Goal: Information Seeking & Learning: Learn about a topic

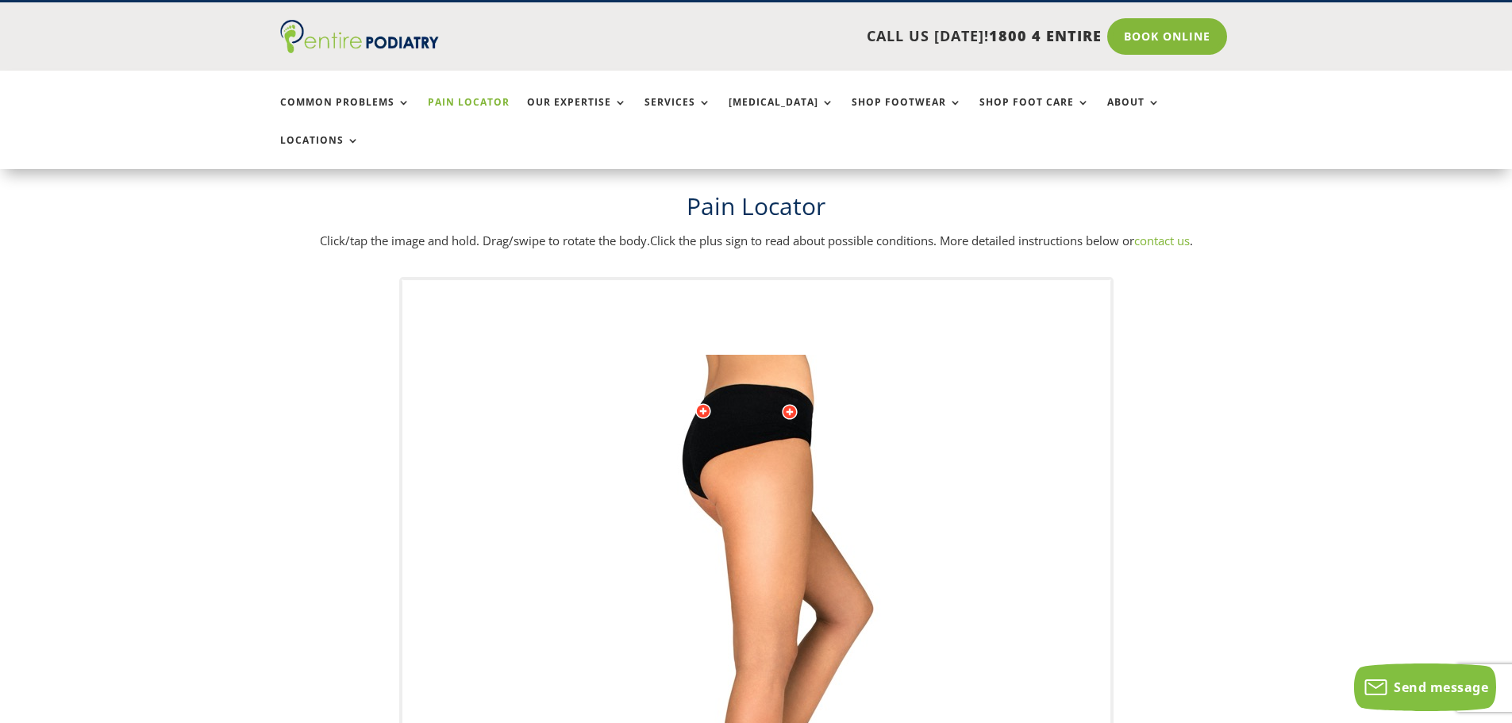
scroll to position [85, 0]
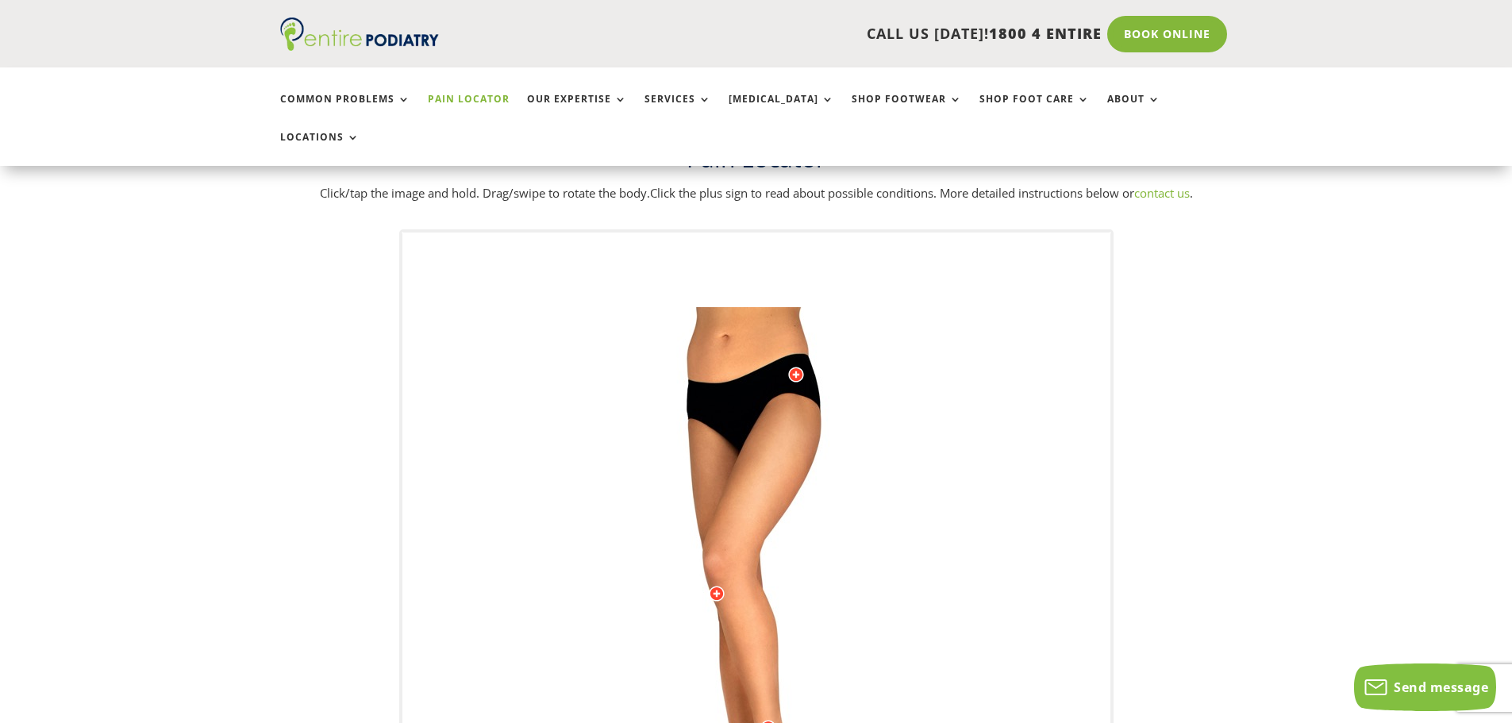
drag, startPoint x: 802, startPoint y: 357, endPoint x: 799, endPoint y: 410, distance: 53.2
click at [799, 410] on img at bounding box center [756, 624] width 438 height 635
click at [730, 268] on div "Licensed to [PERSON_NAME] Arts & Media Powered by WebRotate 360 ©" at bounding box center [756, 625] width 708 height 785
click at [730, 307] on img at bounding box center [756, 624] width 438 height 635
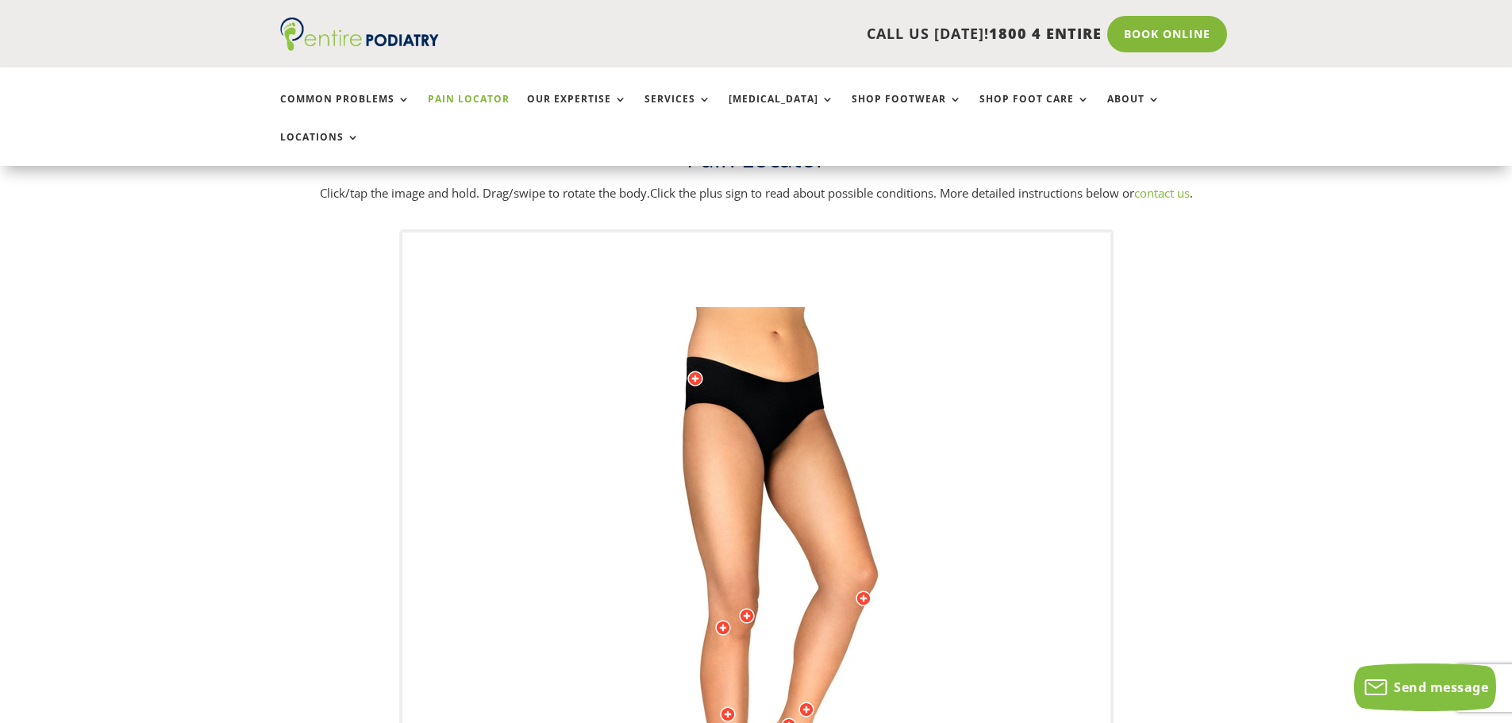
drag, startPoint x: 734, startPoint y: 275, endPoint x: 730, endPoint y: 337, distance: 62.0
click at [773, 383] on img at bounding box center [756, 624] width 438 height 635
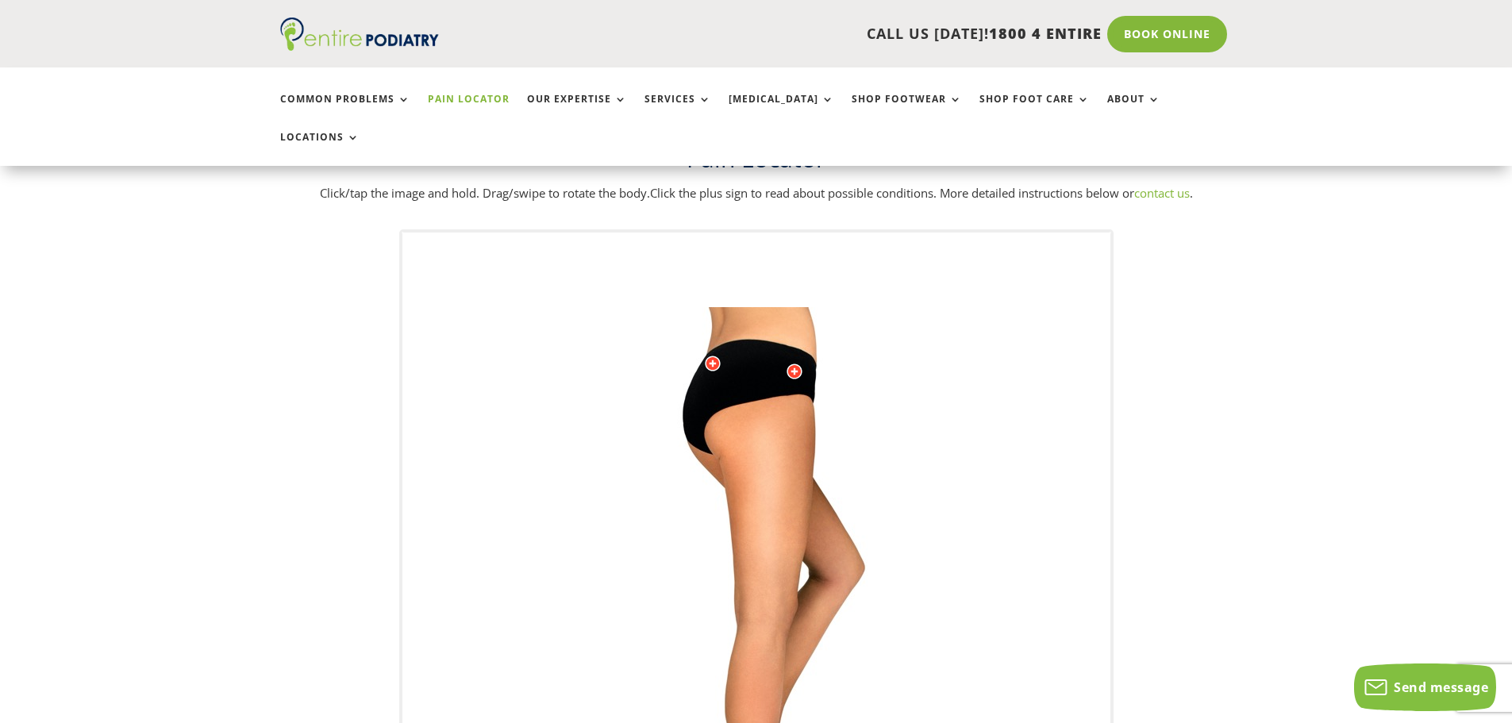
drag, startPoint x: 698, startPoint y: 332, endPoint x: 692, endPoint y: 422, distance: 89.9
click at [703, 466] on img at bounding box center [756, 624] width 438 height 635
drag, startPoint x: 735, startPoint y: 297, endPoint x: 746, endPoint y: 373, distance: 77.0
click at [739, 378] on img at bounding box center [756, 624] width 438 height 635
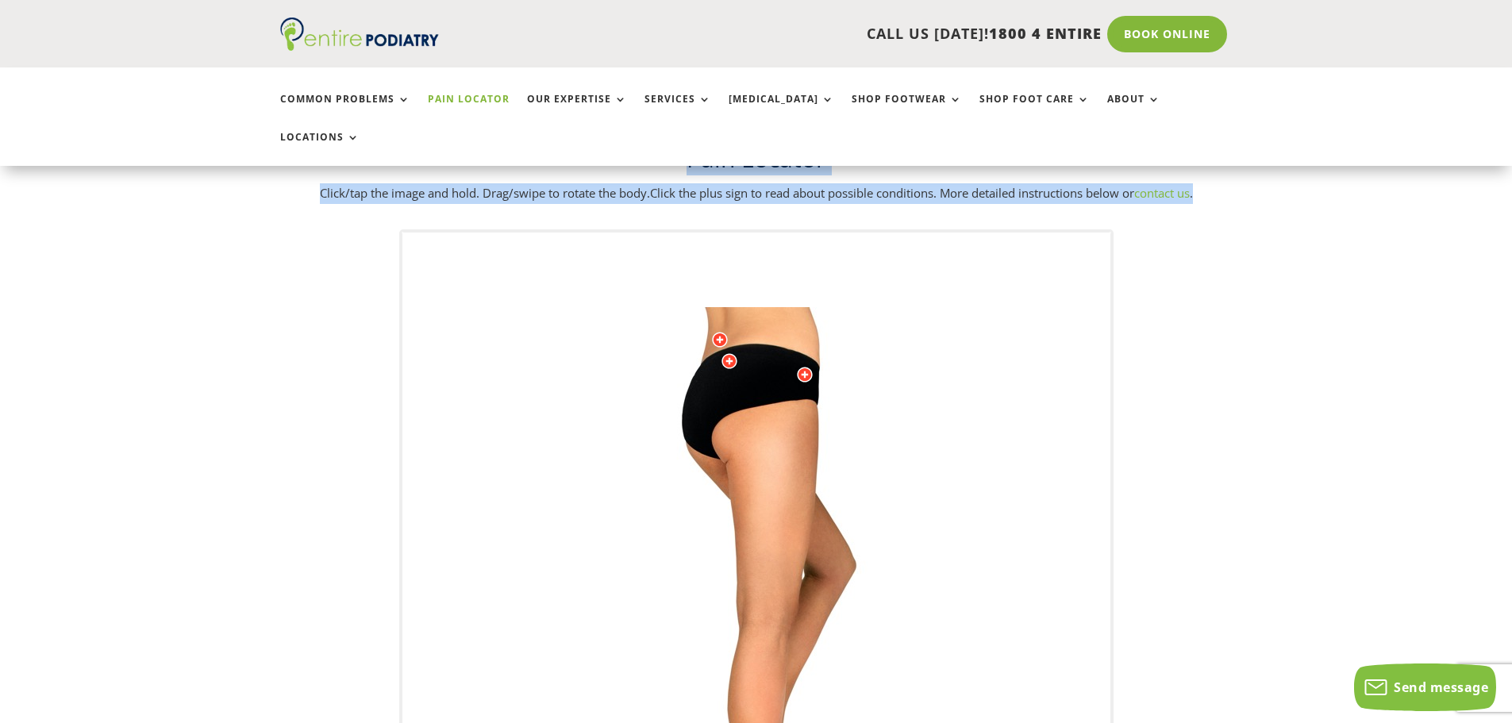
drag, startPoint x: 1511, startPoint y: 99, endPoint x: 1515, endPoint y: 169, distance: 70.0
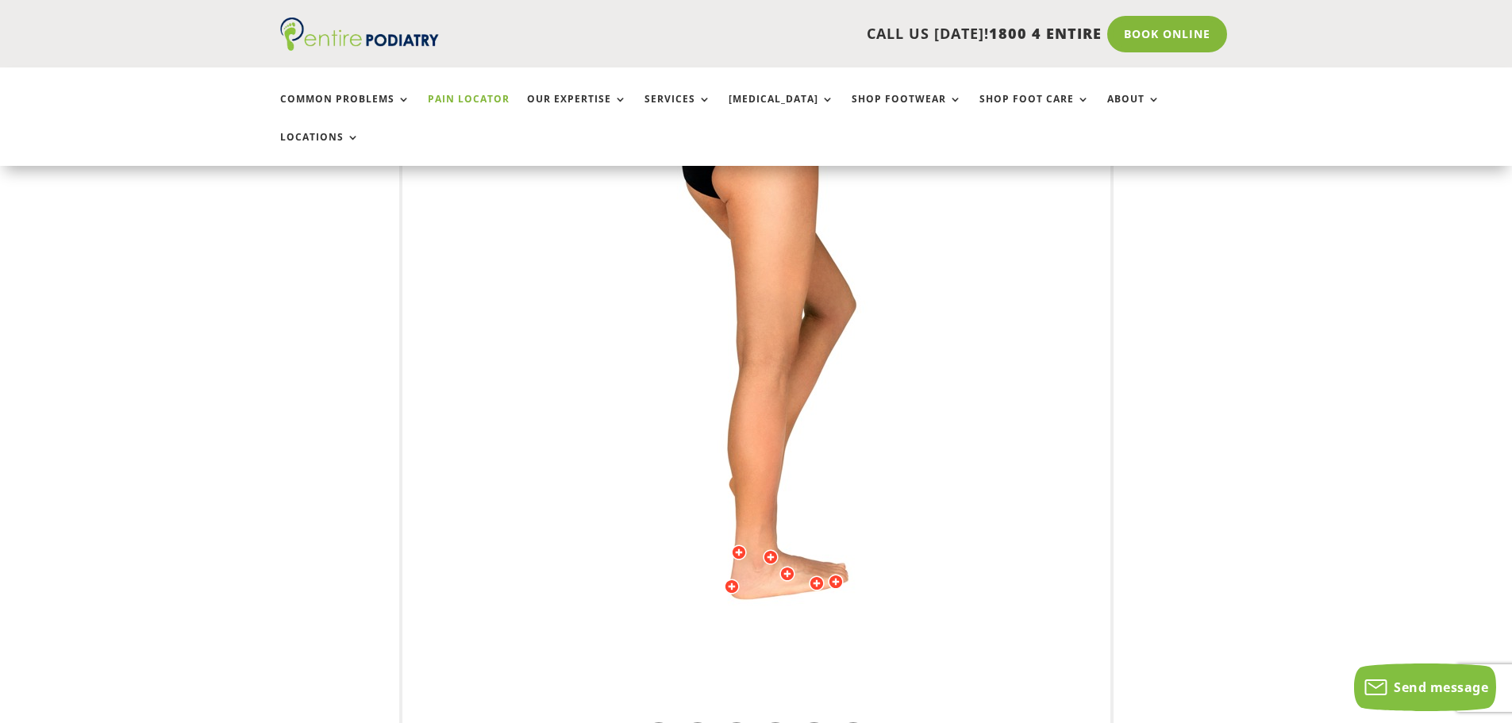
scroll to position [488, 0]
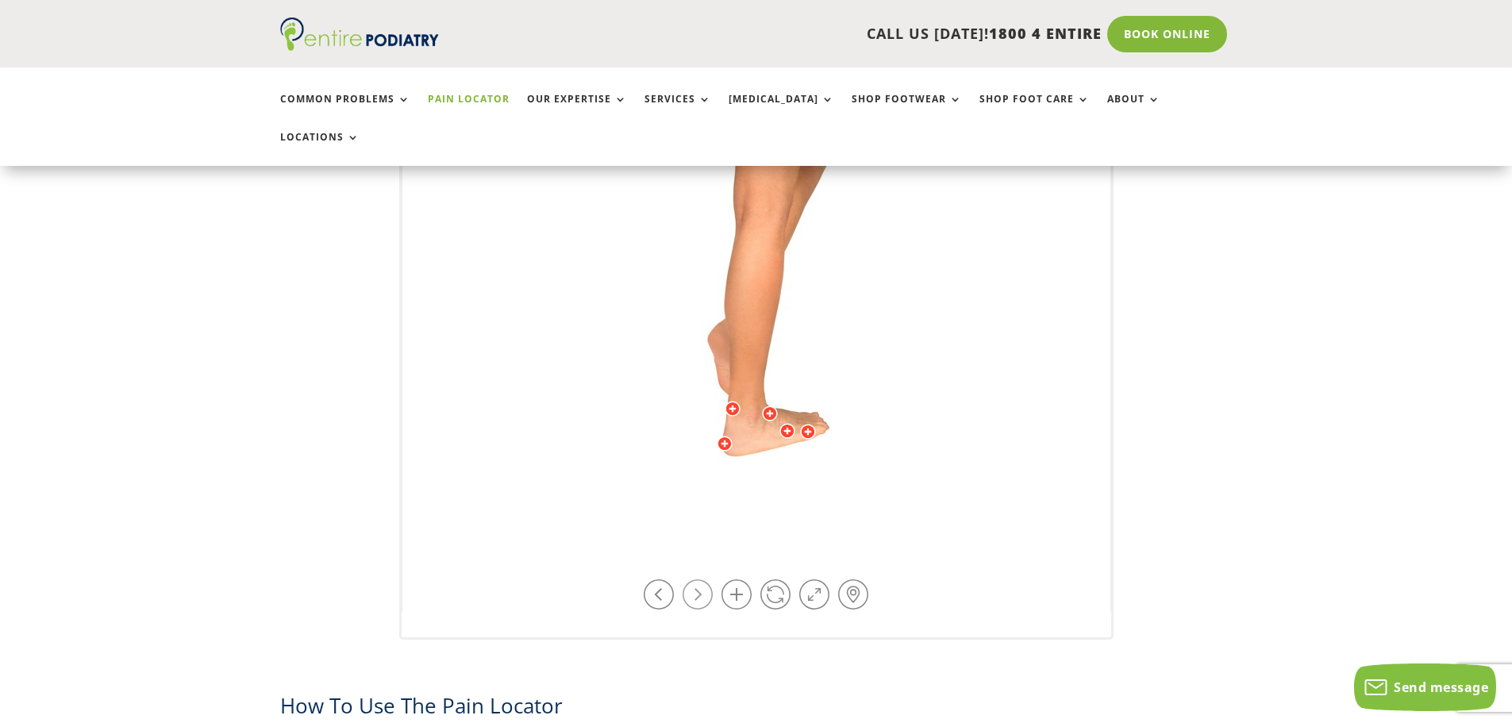
click at [688, 580] on link at bounding box center [698, 595] width 30 height 30
click at [698, 580] on link at bounding box center [698, 595] width 30 height 30
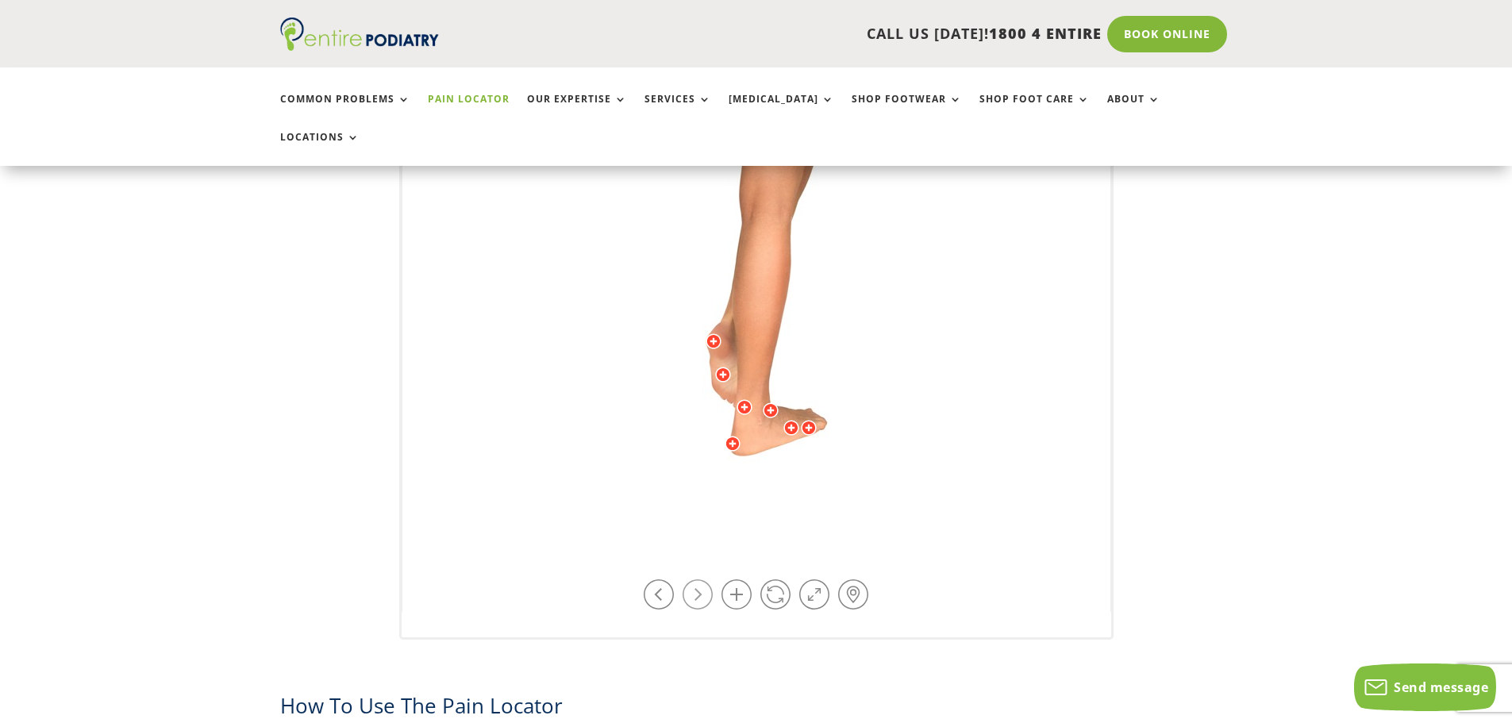
click at [698, 580] on link at bounding box center [698, 595] width 30 height 30
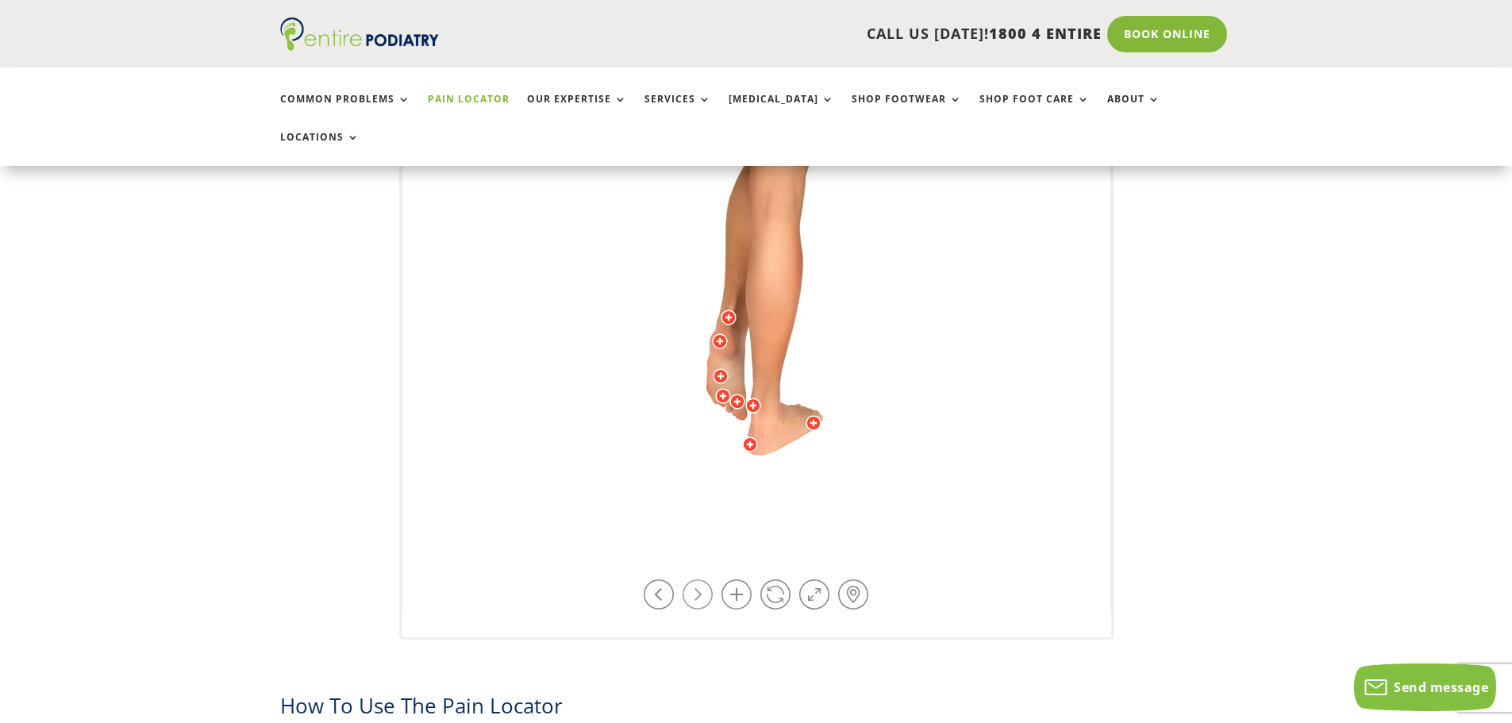
click at [698, 580] on link at bounding box center [698, 595] width 30 height 30
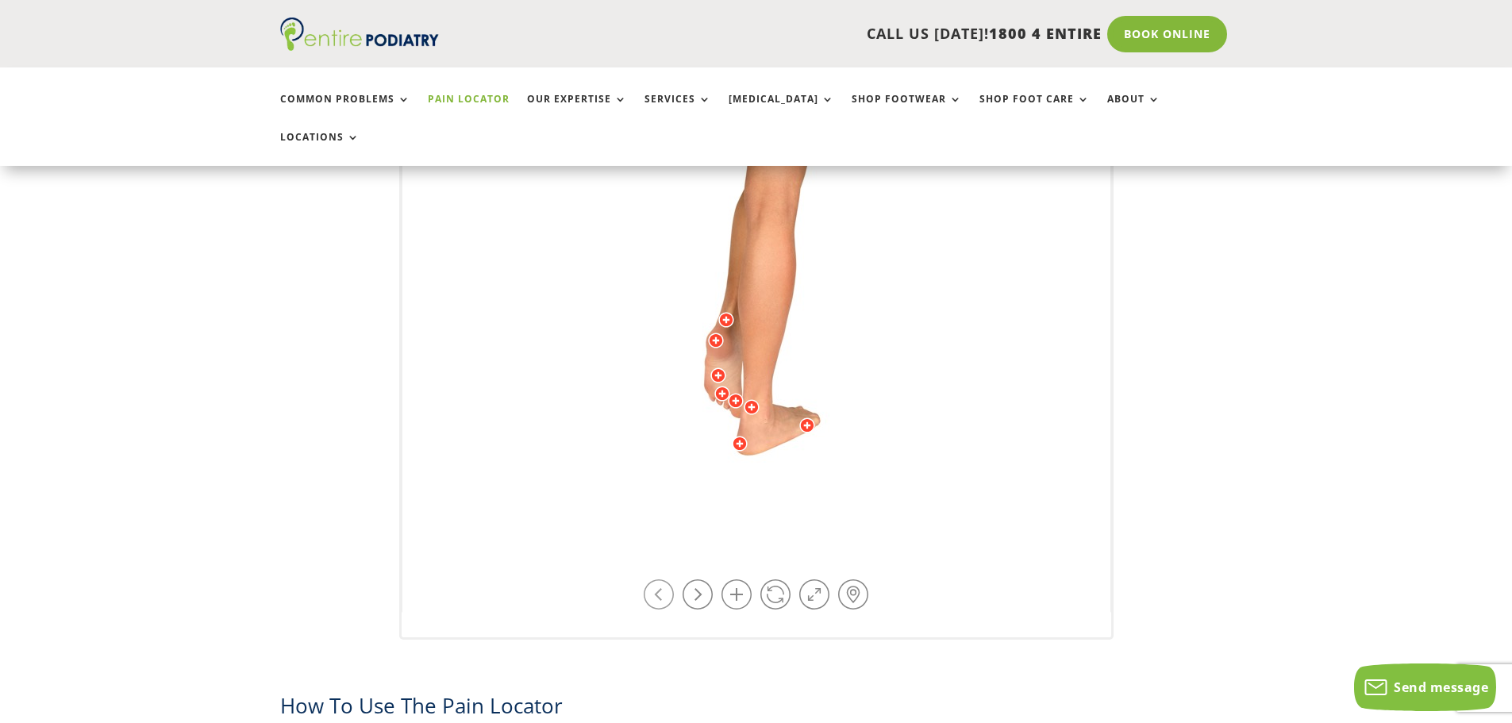
click at [666, 580] on link at bounding box center [659, 595] width 30 height 30
click at [665, 580] on link at bounding box center [659, 595] width 30 height 30
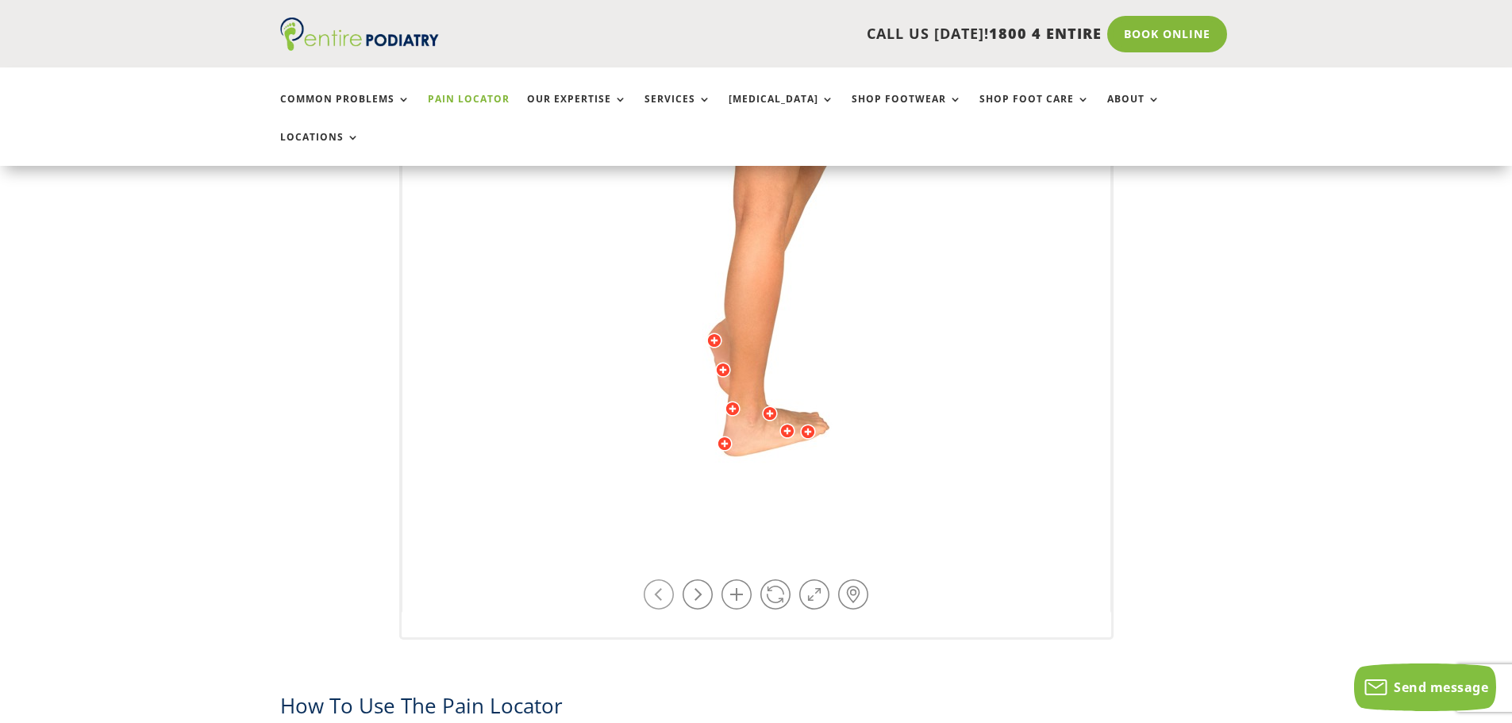
click at [665, 580] on link at bounding box center [659, 595] width 30 height 30
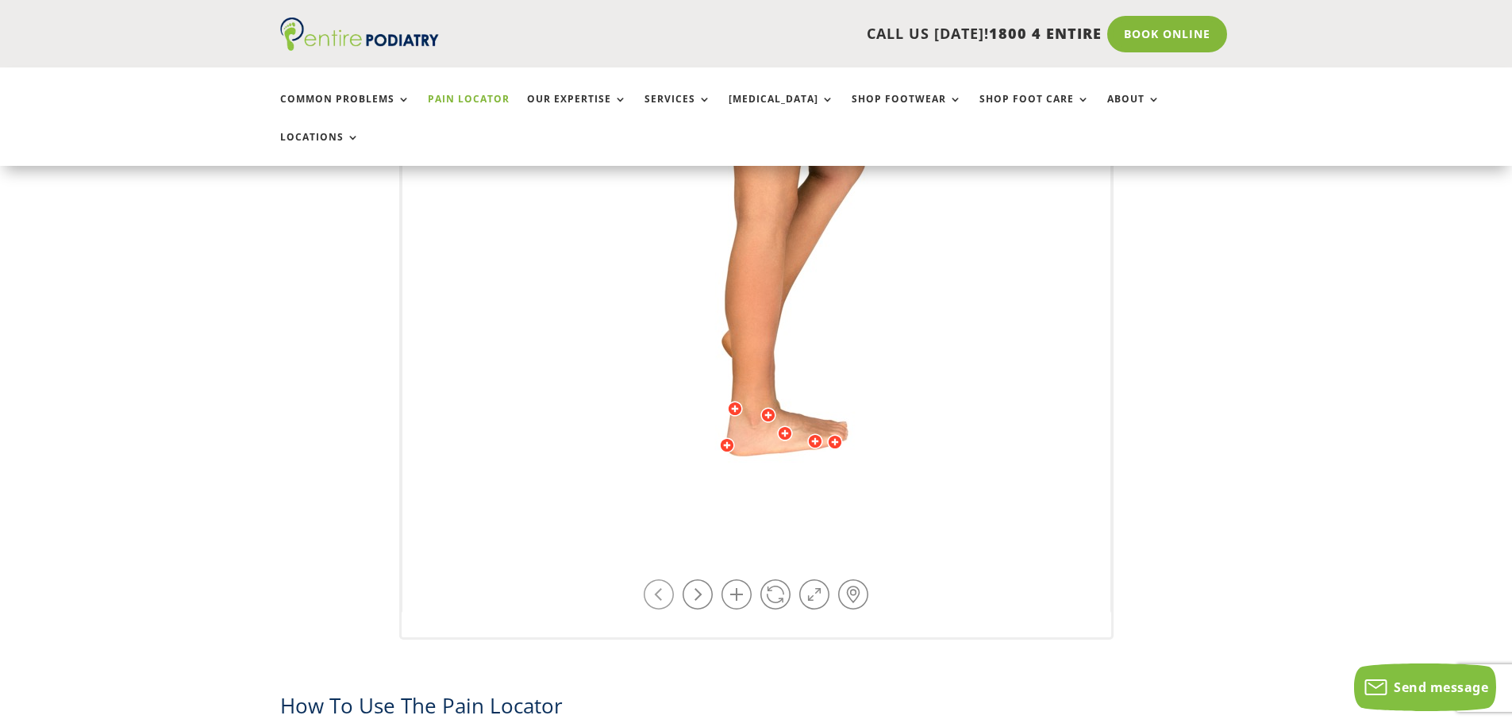
click at [665, 580] on link at bounding box center [659, 595] width 30 height 30
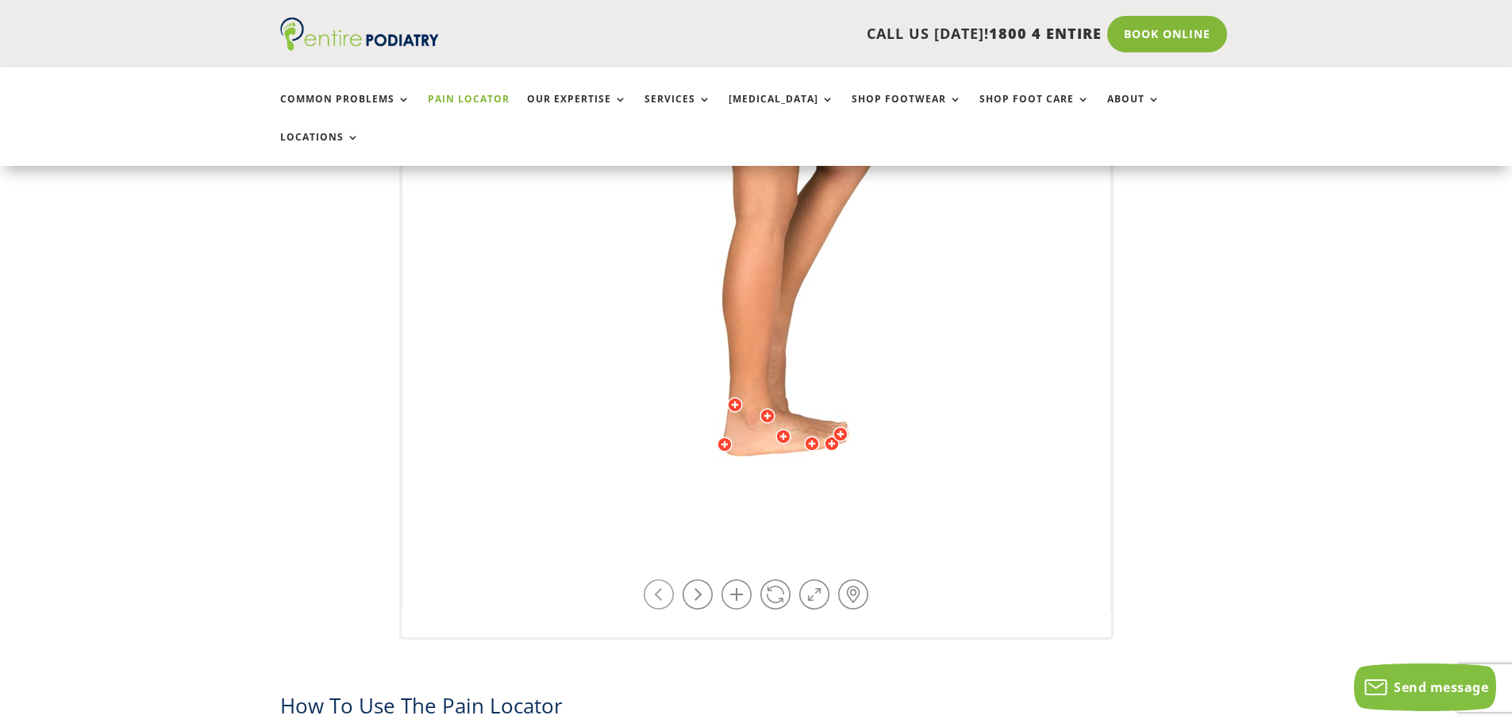
click at [665, 580] on link at bounding box center [659, 595] width 30 height 30
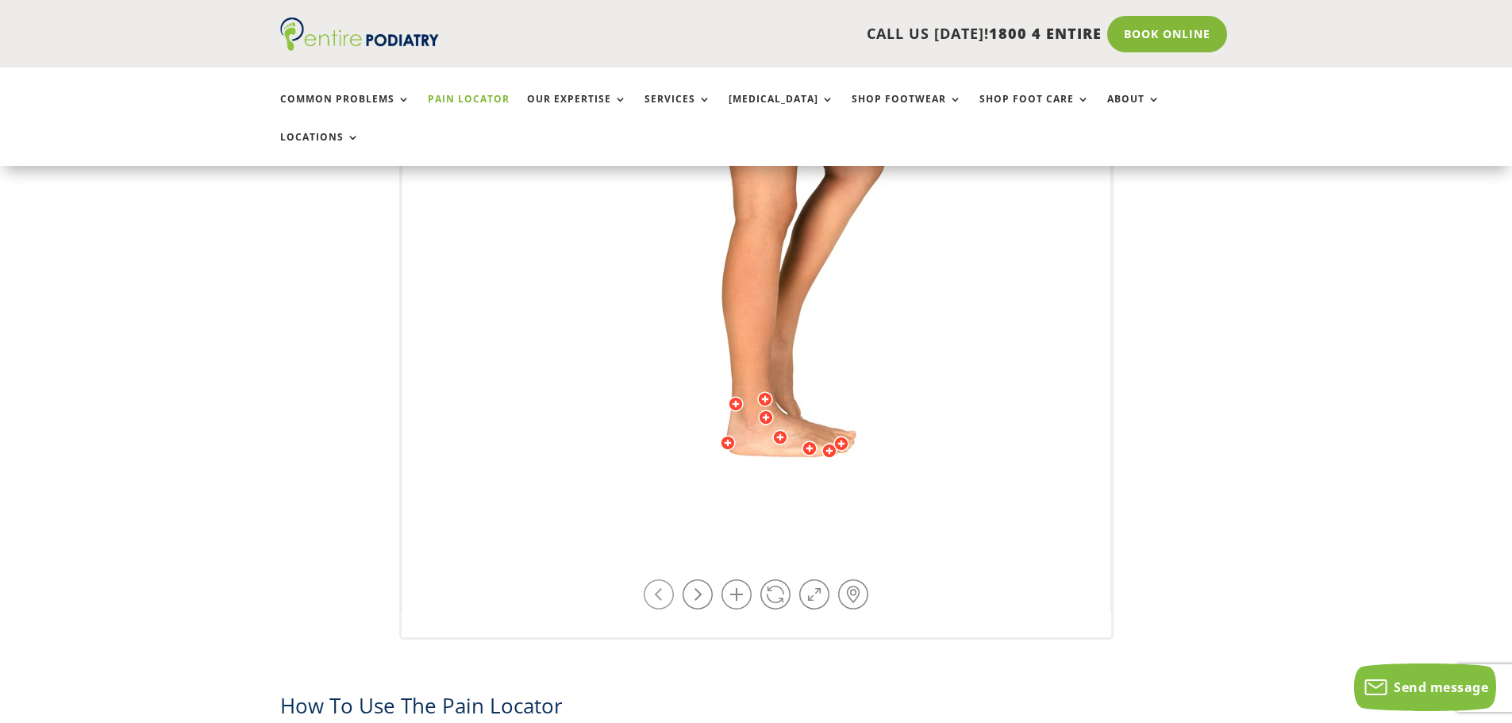
click at [665, 580] on link at bounding box center [659, 595] width 30 height 30
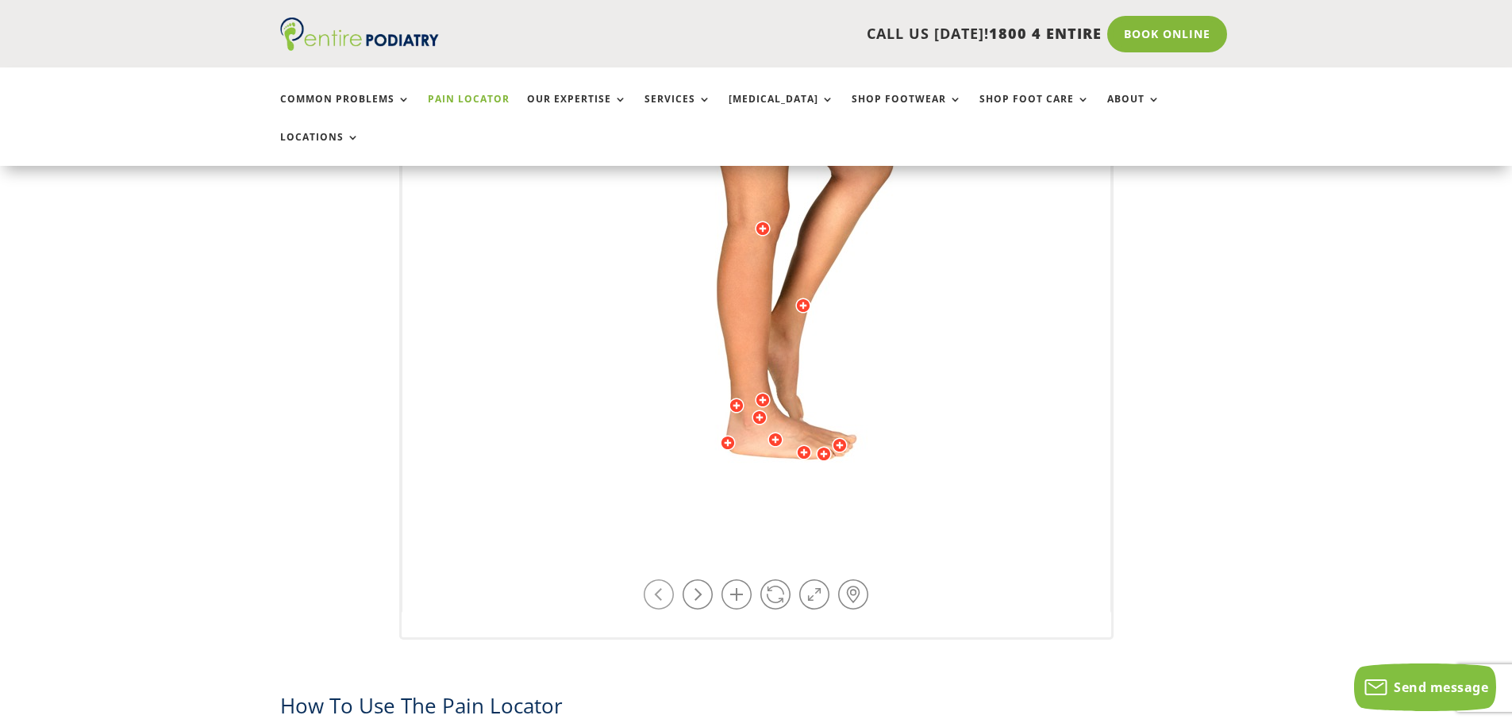
click at [665, 580] on link at bounding box center [659, 595] width 30 height 30
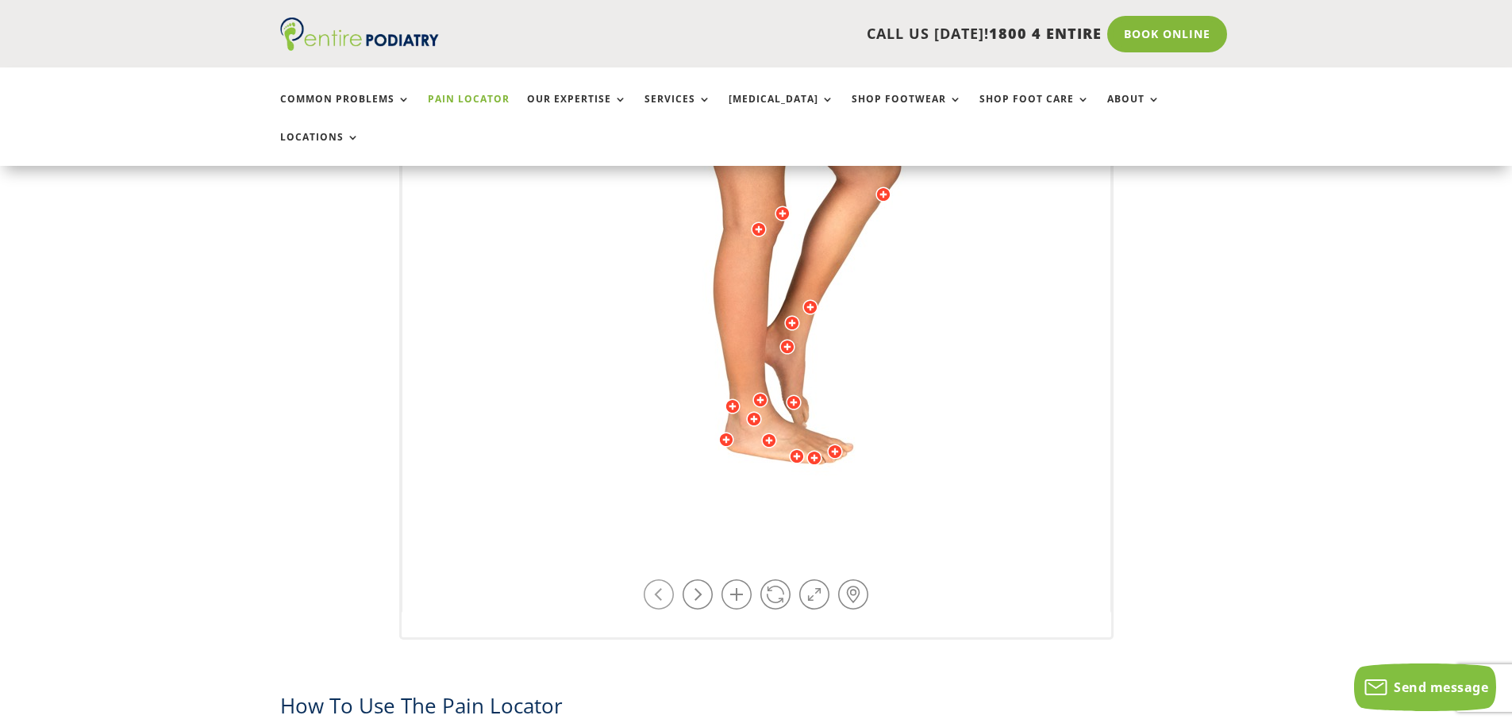
click at [665, 580] on link at bounding box center [659, 595] width 30 height 30
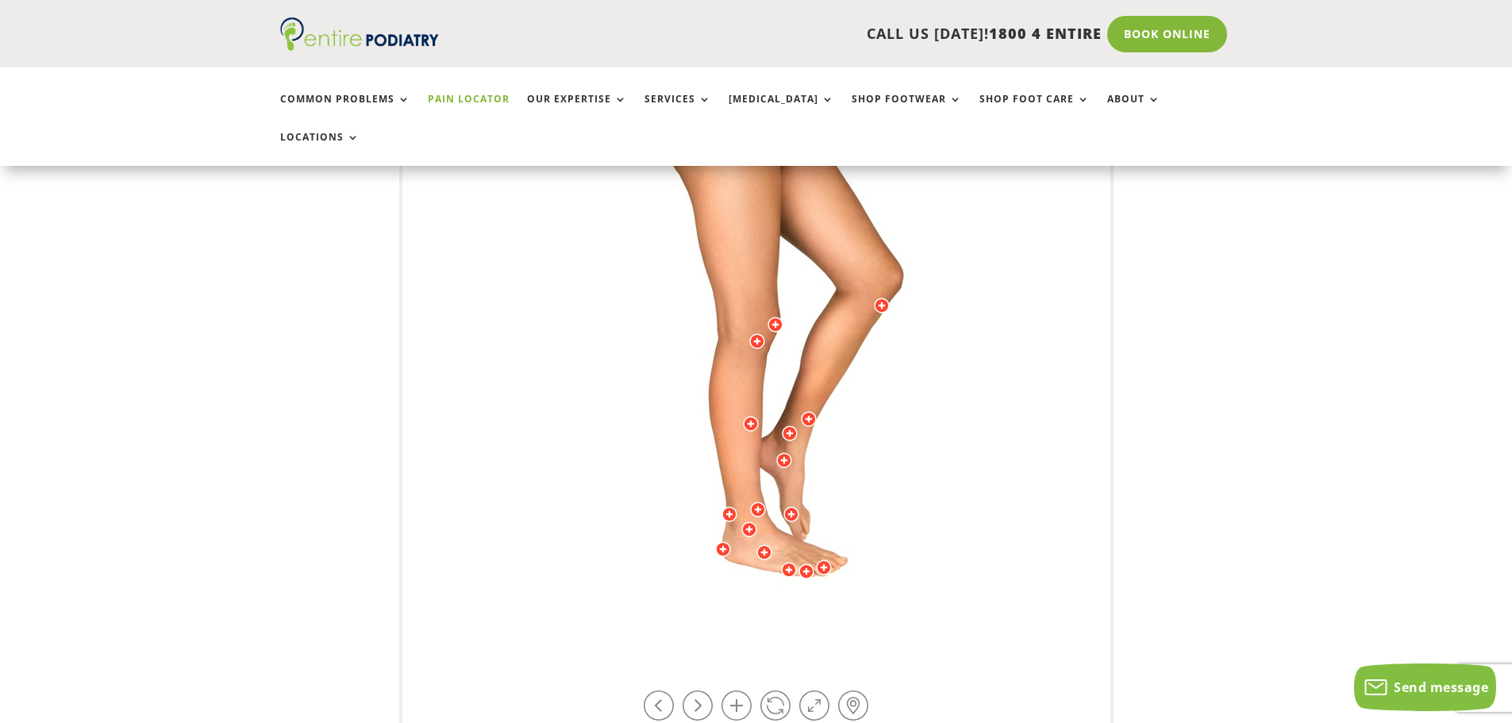
scroll to position [318, 0]
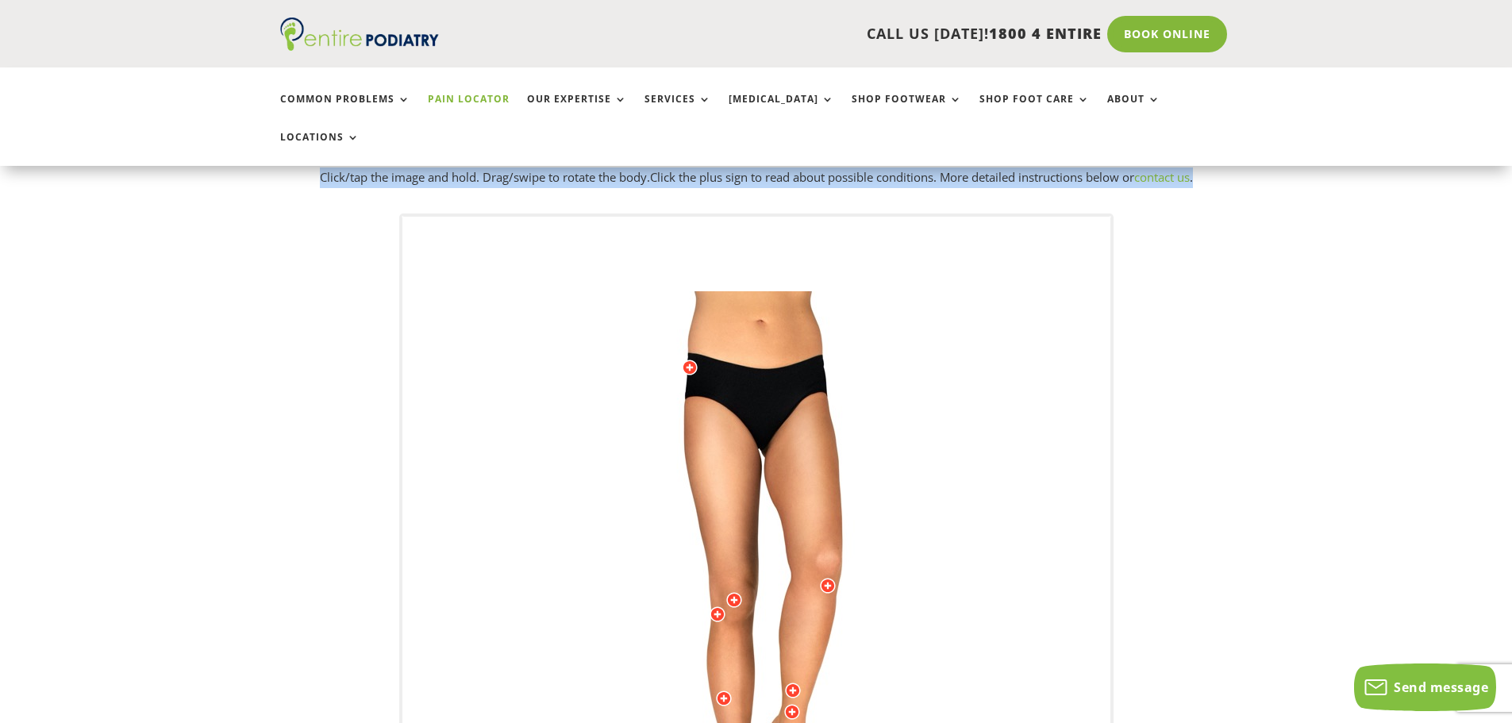
scroll to position [42, 0]
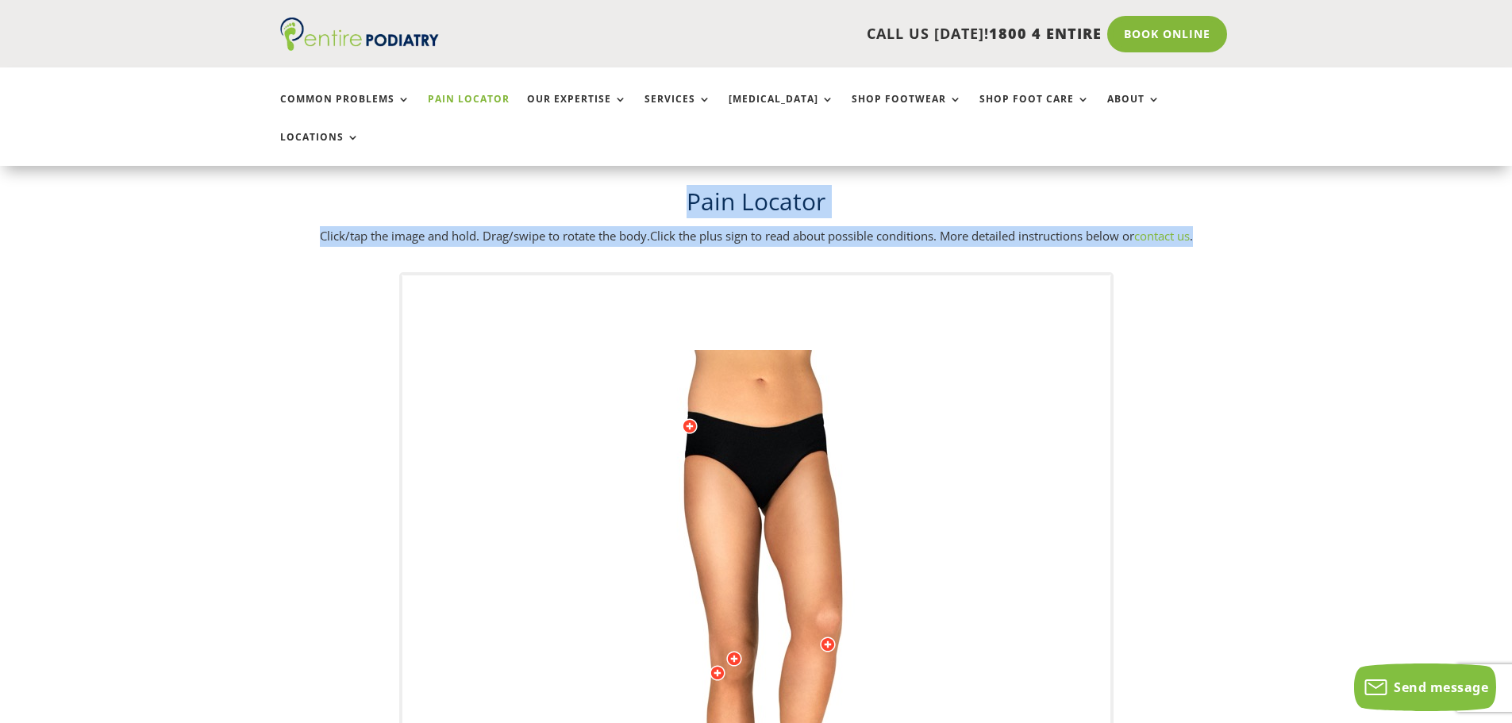
drag, startPoint x: 784, startPoint y: 348, endPoint x: 784, endPoint y: 383, distance: 34.9
click at [784, 384] on img at bounding box center [756, 667] width 438 height 635
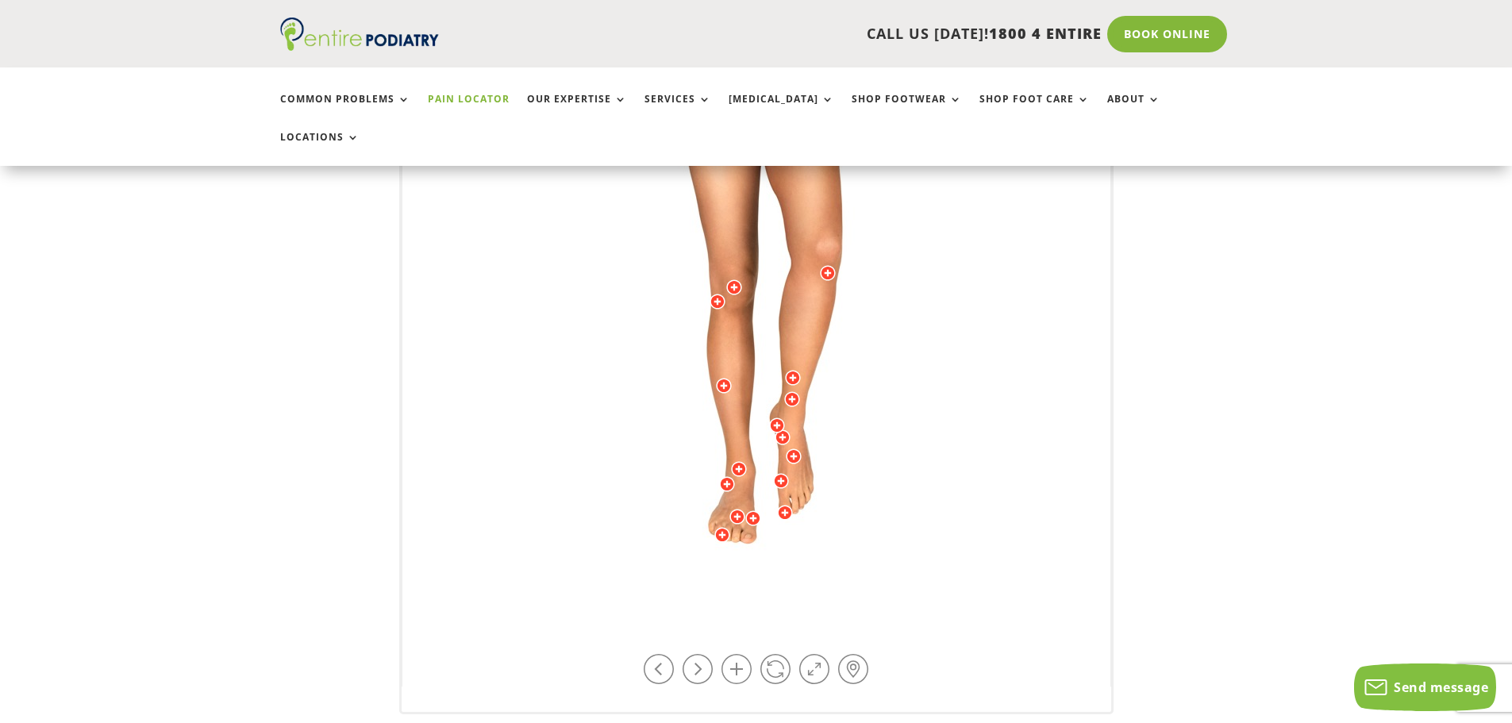
scroll to position [510, 0]
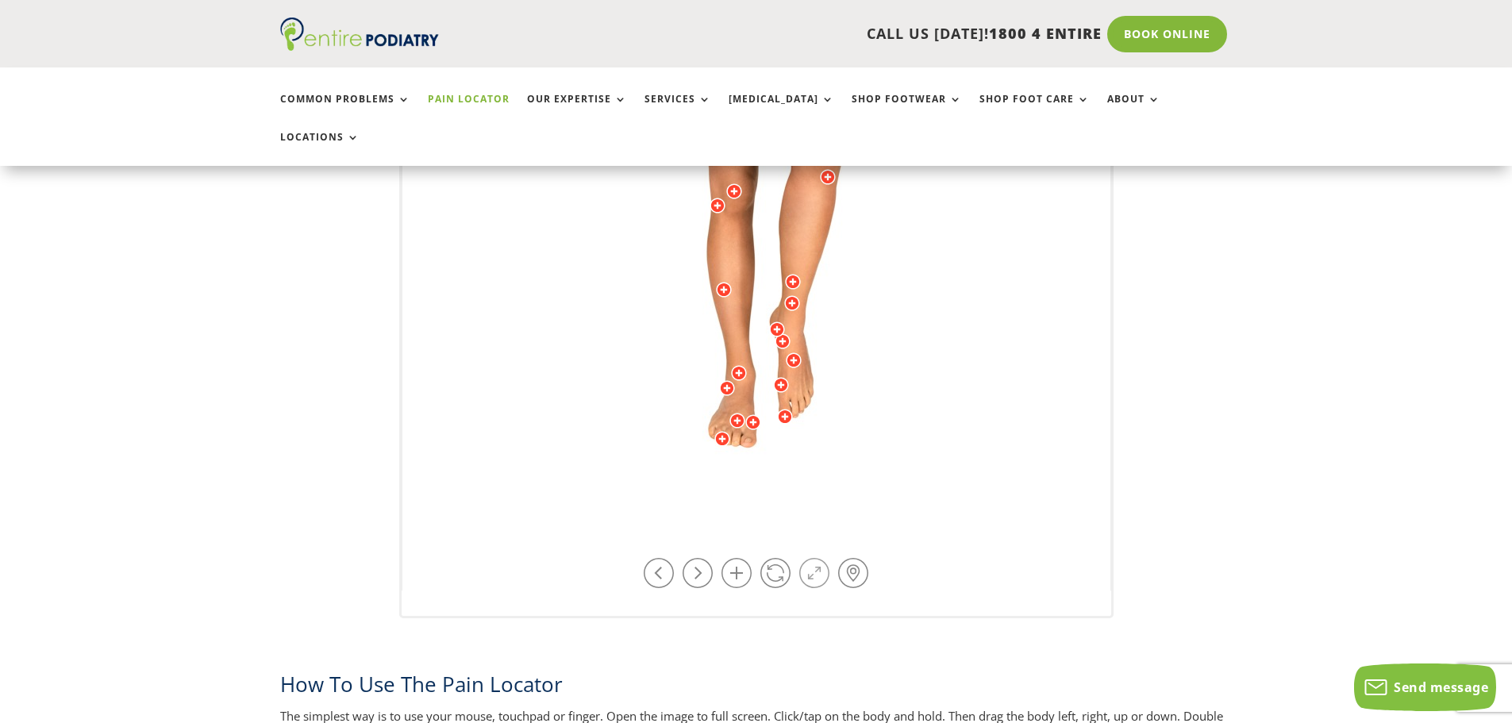
click at [815, 558] on link at bounding box center [814, 573] width 30 height 30
